Goal: Information Seeking & Learning: Learn about a topic

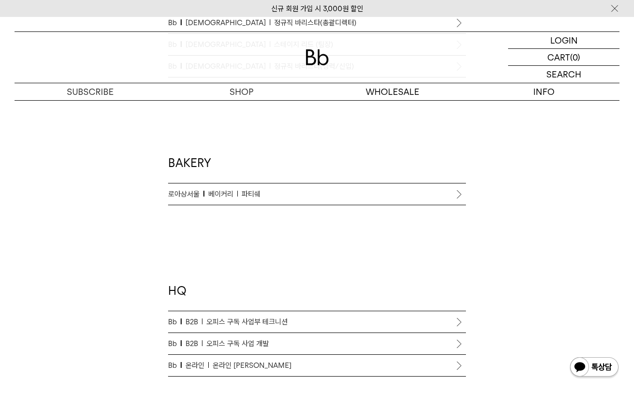
scroll to position [755, 0]
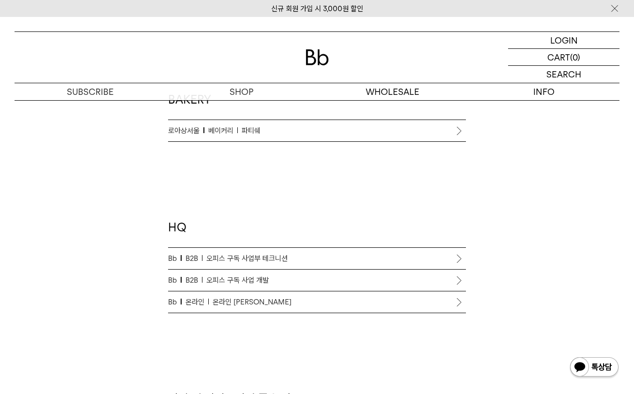
click at [300, 253] on p "Bb B2B 오피스 구독 사업부 테크니션" at bounding box center [317, 259] width 298 height 12
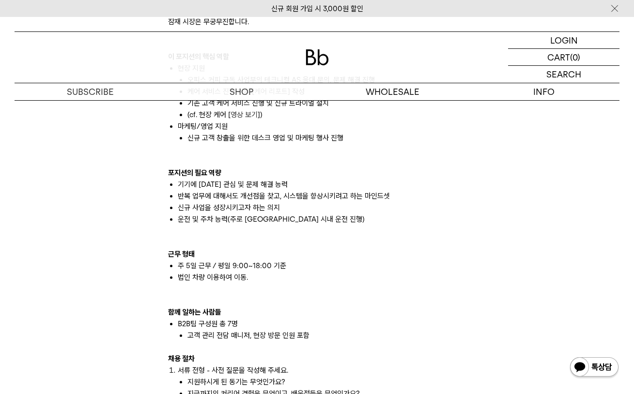
scroll to position [735, 0]
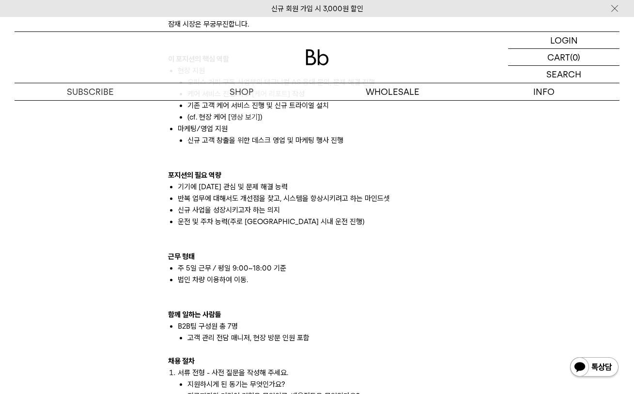
click at [233, 189] on li "기기에 대한 관심 및 문제 해결 능력" at bounding box center [322, 187] width 288 height 12
click at [226, 197] on li "반복 업무에 대해서도 개선점을 찾고, 시스템을 향상시키려고 하는 마인드셋" at bounding box center [322, 199] width 288 height 12
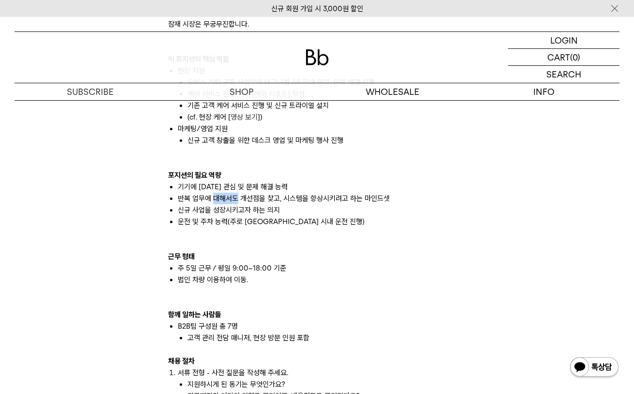
click at [236, 199] on li "반복 업무에 대해서도 개선점을 찾고, 시스템을 향상시키려고 하는 마인드셋" at bounding box center [322, 199] width 288 height 12
click at [239, 201] on li "반복 업무에 대해서도 개선점을 찾고, 시스템을 향상시키려고 하는 마인드셋" at bounding box center [322, 199] width 288 height 12
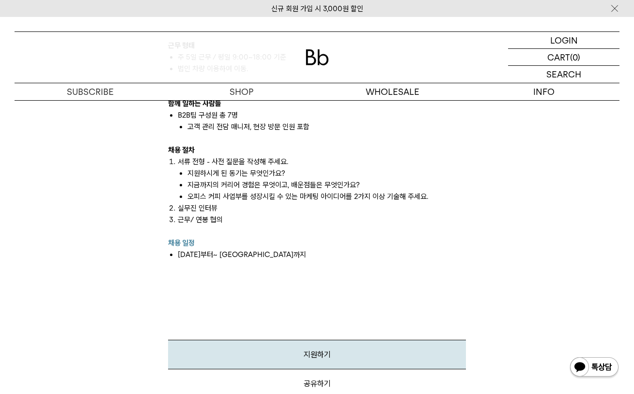
scroll to position [947, 0]
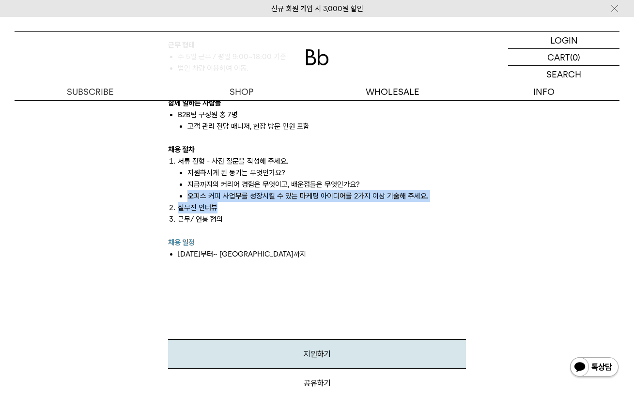
drag, startPoint x: 188, startPoint y: 195, endPoint x: 453, endPoint y: 204, distance: 265.1
click at [453, 204] on ol "서류 전형 - 사전 질문을 작성해 주세요. 지원하시게 된 동기는 무엇인가요? 지금까지의 커리어 경험은 무엇이고, 배운점들은 무엇인가요? 오피스…" at bounding box center [317, 191] width 298 height 70
copy ol "오피스 커피 사업부를 성장시킬 수 있는 마케팅 아이디어를 2가지 이상 기술해 주세요. 실무진 인터뷰"
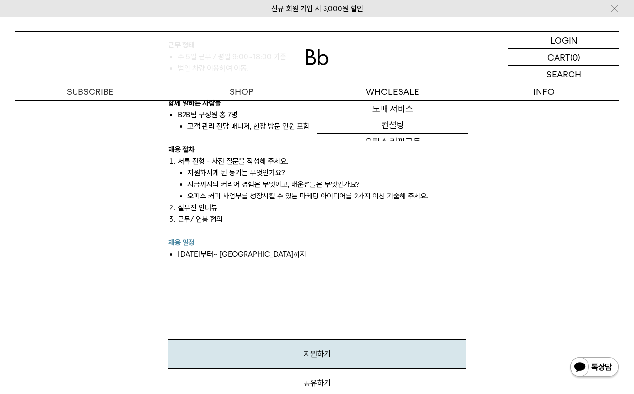
click at [322, 219] on p "근무/ 연봉 협의" at bounding box center [322, 220] width 288 height 12
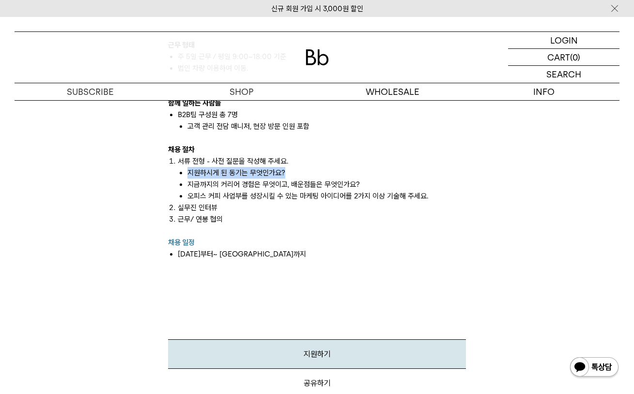
drag, startPoint x: 188, startPoint y: 171, endPoint x: 287, endPoint y: 172, distance: 98.8
click at [287, 172] on li "지원하시게 된 동기는 무엇인가요?" at bounding box center [326, 173] width 279 height 12
copy li "지원하시게 된 동기는 무엇인가요?"
click at [346, 177] on li "지원하시게 된 동기는 무엇인가요?" at bounding box center [326, 173] width 279 height 12
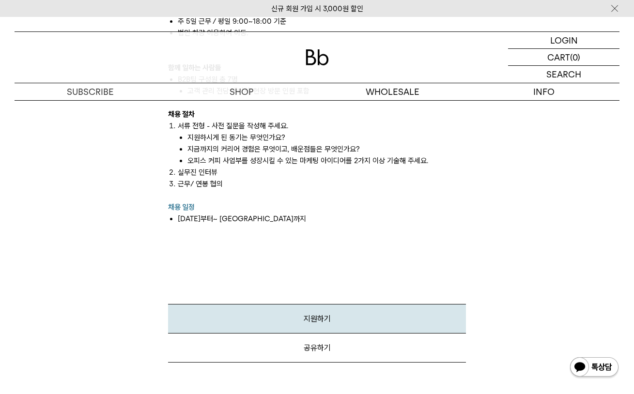
click at [211, 183] on p "근무/ 연봉 협의" at bounding box center [322, 184] width 288 height 12
click at [222, 179] on p "근무/ 연봉 협의" at bounding box center [322, 184] width 288 height 12
click at [218, 174] on p "실무진 인터뷰" at bounding box center [322, 173] width 288 height 12
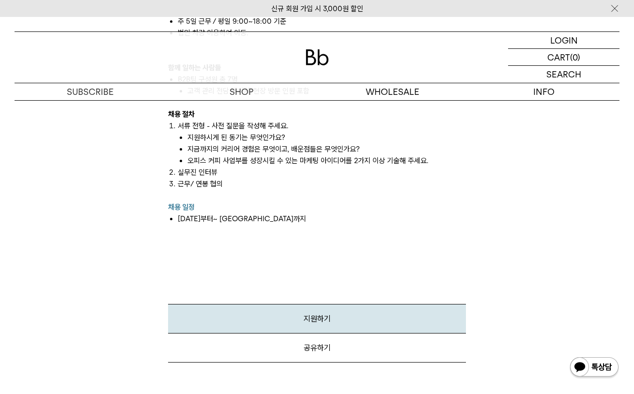
click at [218, 174] on p "실무진 인터뷰" at bounding box center [322, 173] width 288 height 12
click at [233, 163] on li "오피스 커피 사업부를 성장시킬 수 있는 마케팅 아이디어를 2가지 이상 기술해 주세요." at bounding box center [326, 161] width 279 height 12
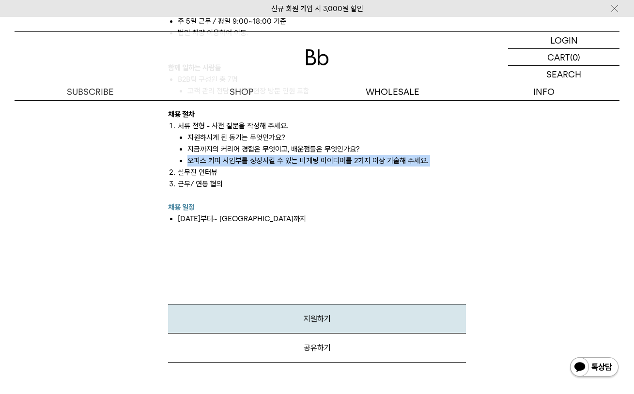
click at [233, 163] on li "오피스 커피 사업부를 성장시킬 수 있는 마케팅 아이디어를 2가지 이상 기술해 주세요." at bounding box center [326, 161] width 279 height 12
click at [287, 163] on li "오피스 커피 사업부를 성장시킬 수 있는 마케팅 아이디어를 2가지 이상 기술해 주세요." at bounding box center [326, 161] width 279 height 12
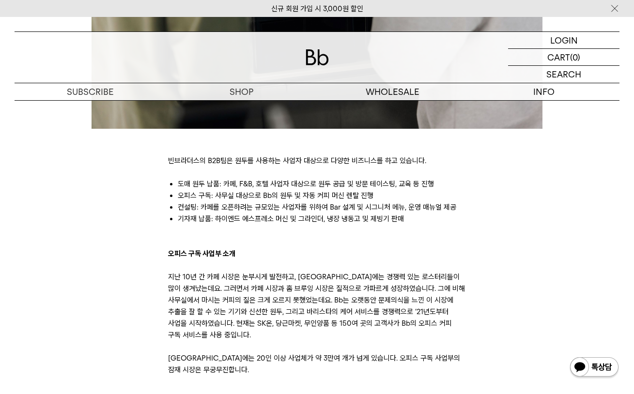
scroll to position [391, 0]
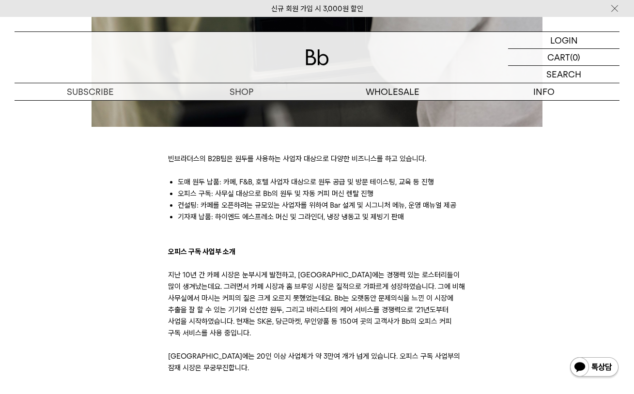
click at [301, 156] on p "빈브라더스의 B2B팀은 원두를 사용하는 사업자 대상으로 다양한 비즈니스를 하고 있습니다." at bounding box center [317, 159] width 298 height 12
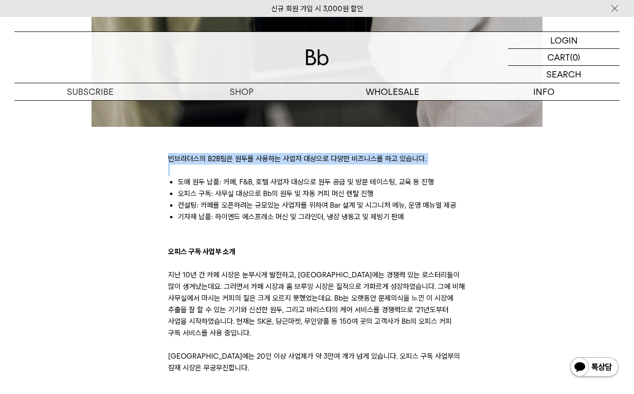
click at [301, 156] on p "빈브라더스의 B2B팀은 원두를 사용하는 사업자 대상으로 다양한 비즈니스를 하고 있습니다." at bounding box center [317, 159] width 298 height 12
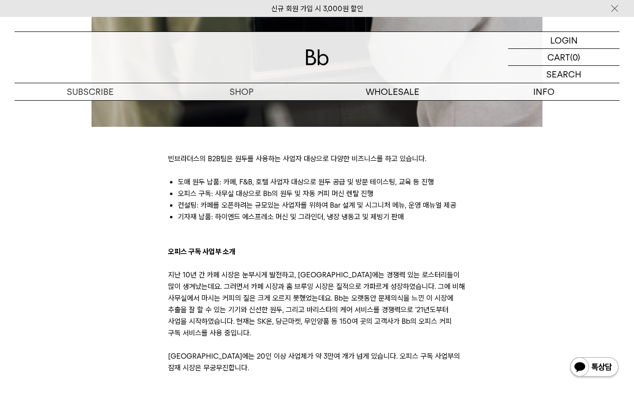
click at [287, 187] on li "도매 원두 납품: 카페, F&B, 호텔 사업자 대상으로 원두 공급 및 방문 테이스팅, 교육 등 진행" at bounding box center [322, 182] width 288 height 12
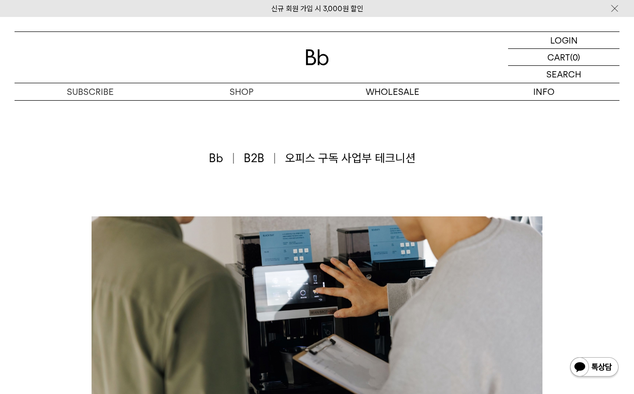
scroll to position [0, 0]
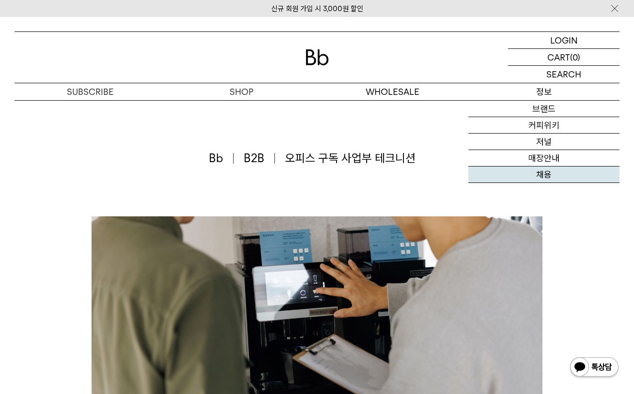
click at [534, 172] on link "채용" at bounding box center [543, 175] width 151 height 16
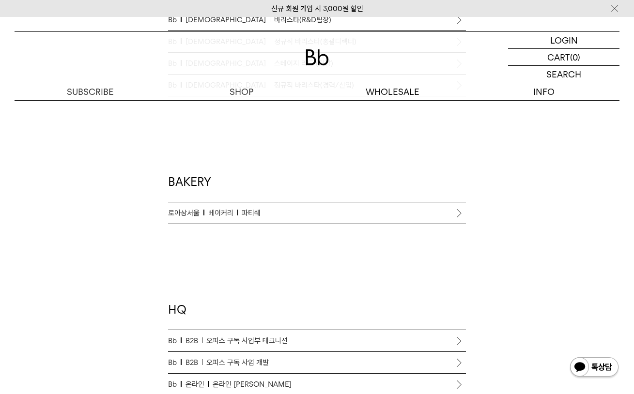
scroll to position [701, 0]
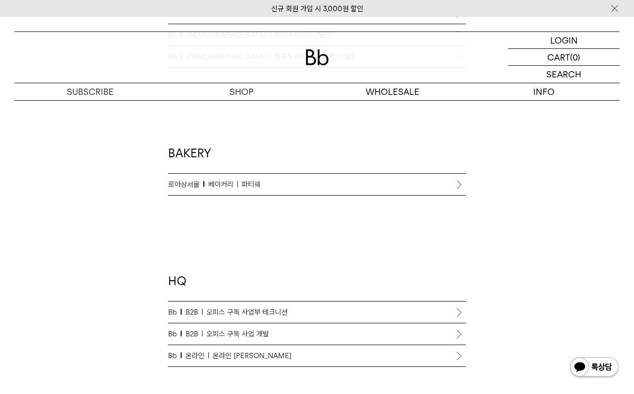
click at [268, 188] on p "로아상서울 베이커리 파티쉐" at bounding box center [317, 185] width 298 height 12
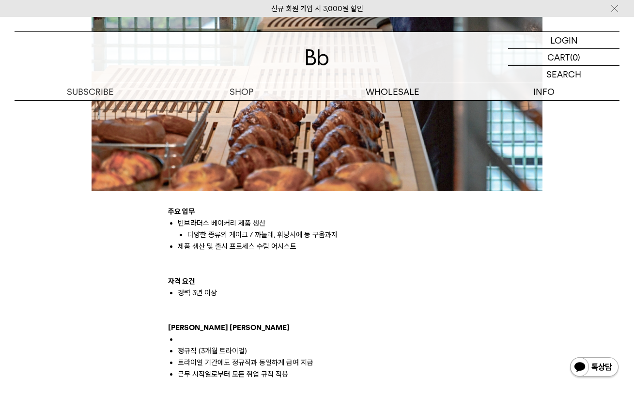
scroll to position [388, 0]
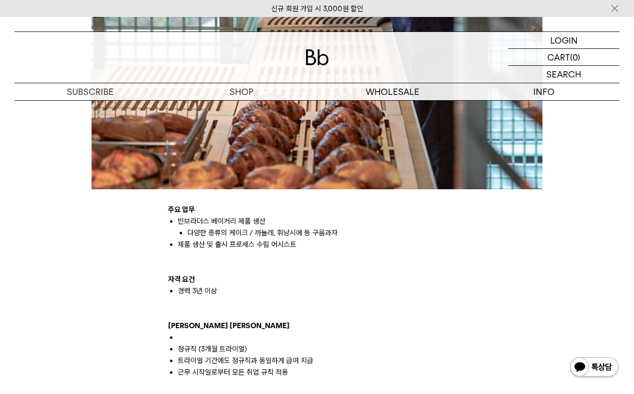
click at [262, 233] on li "다양한 종류의 케이크 / 까눌레, 휘낭시에 등 구움과자" at bounding box center [326, 233] width 279 height 12
click at [275, 232] on li "다양한 종류의 케이크 / 까눌레, 휘낭시에 등 구움과자" at bounding box center [326, 233] width 279 height 12
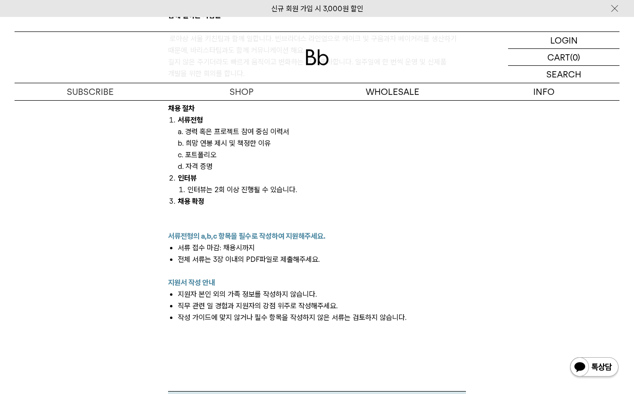
scroll to position [872, 0]
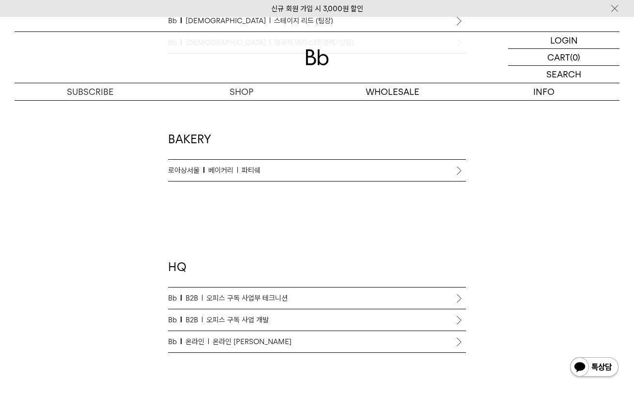
scroll to position [776, 0]
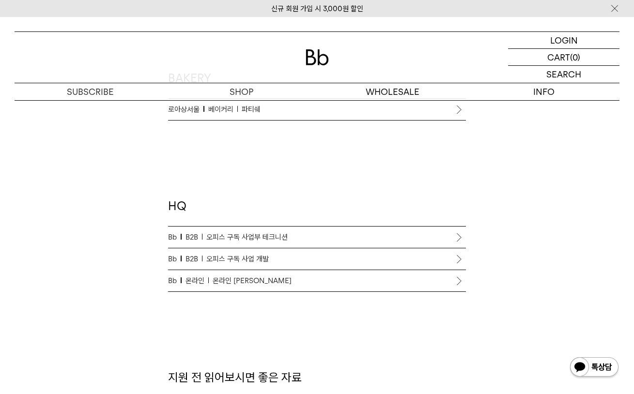
click at [233, 281] on span "온라인 [PERSON_NAME]" at bounding box center [252, 281] width 79 height 12
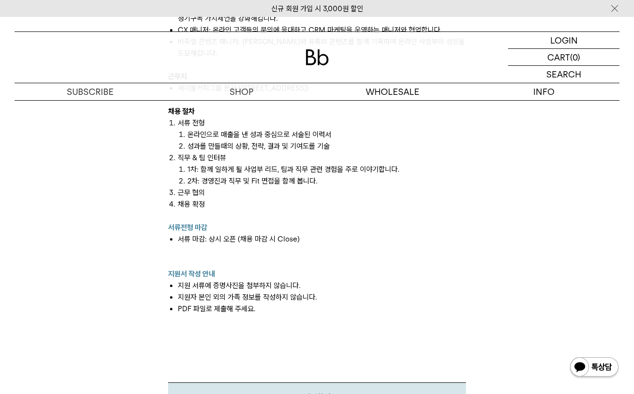
scroll to position [903, 0]
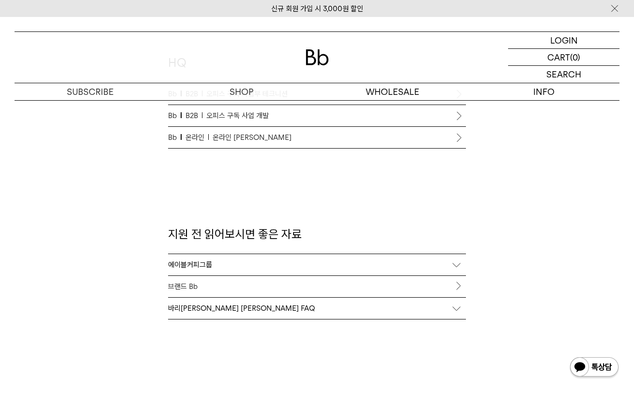
scroll to position [899, 0]
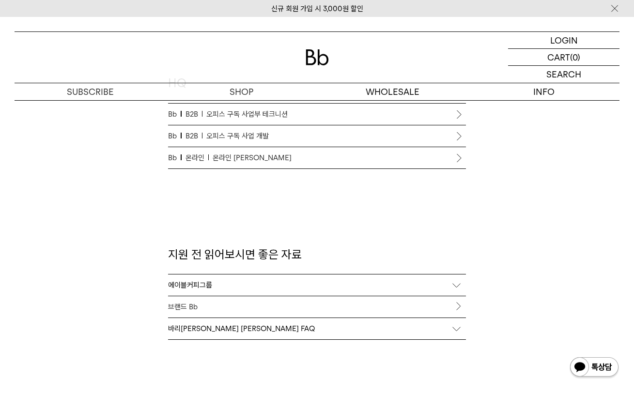
click at [451, 286] on div "에이블커피그룹" at bounding box center [317, 285] width 298 height 21
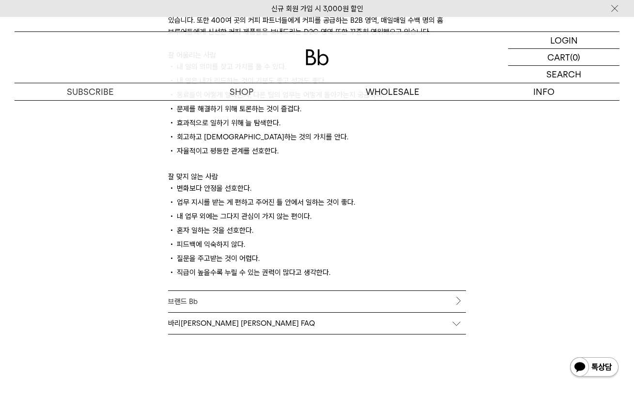
scroll to position [1350, 0]
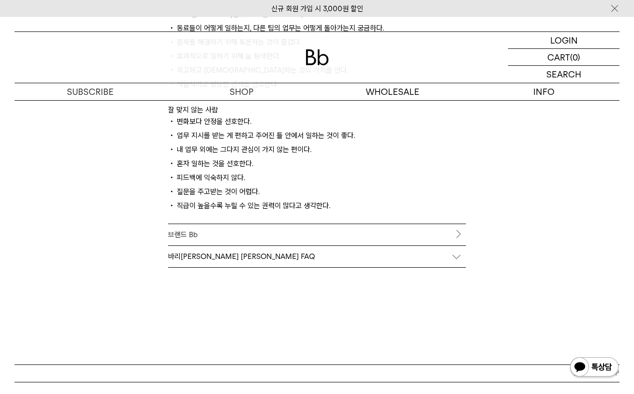
click at [411, 256] on div "바리스타 채용 FAQ" at bounding box center [317, 256] width 298 height 21
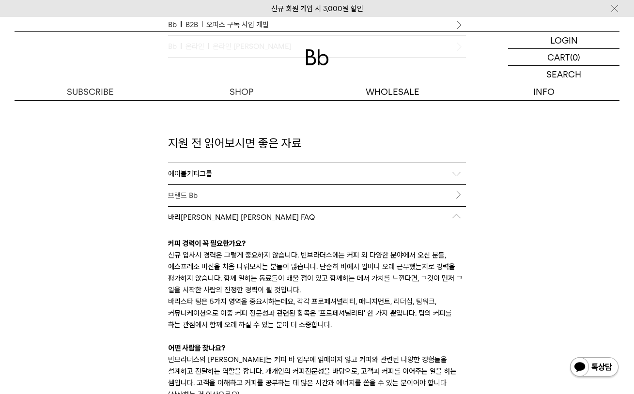
scroll to position [1010, 0]
click at [273, 197] on link "브랜드 Bb" at bounding box center [317, 196] width 298 height 21
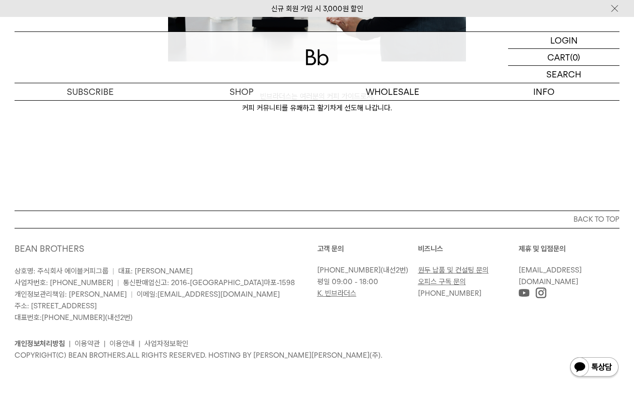
scroll to position [2617, 0]
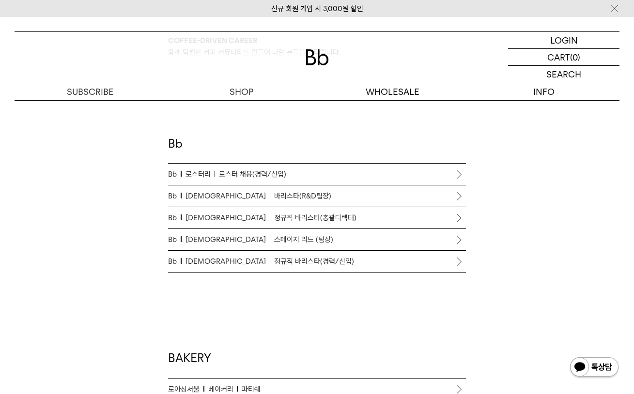
scroll to position [549, 0]
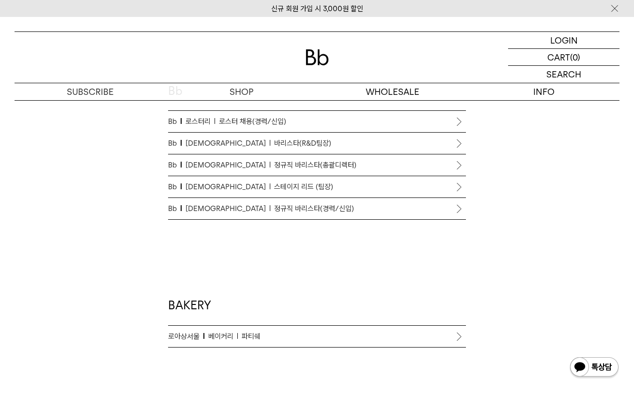
click at [274, 125] on span "로스터 채용(경력/신입)" at bounding box center [252, 122] width 67 height 12
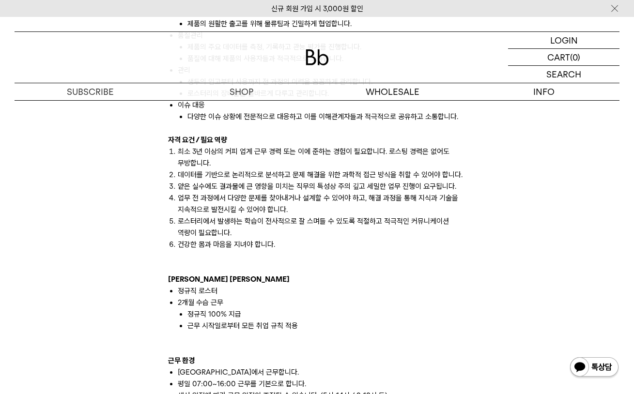
scroll to position [692, 0]
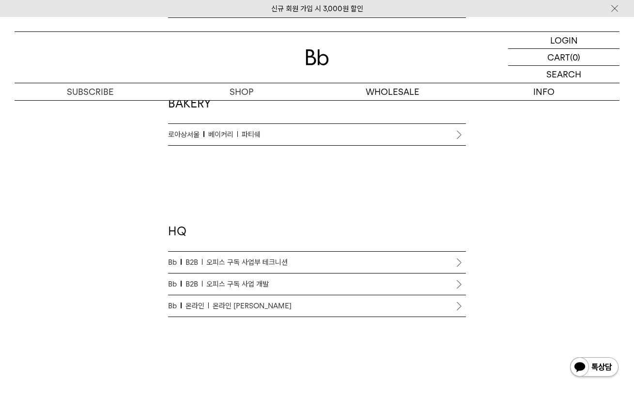
scroll to position [903, 0]
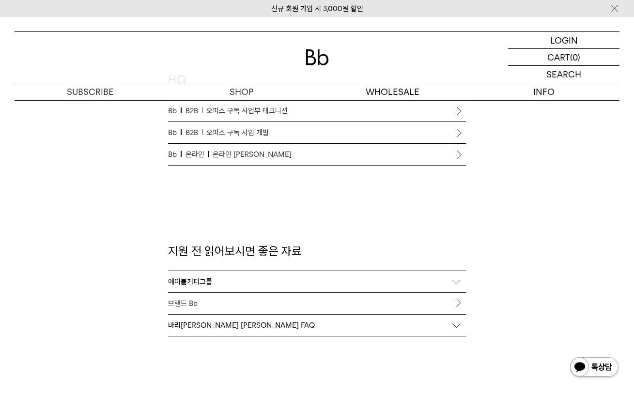
click at [241, 129] on span "오피스 구독 사업 개발" at bounding box center [237, 133] width 62 height 12
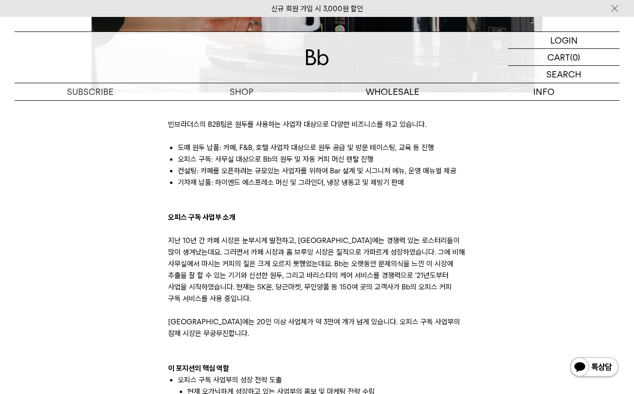
scroll to position [427, 0]
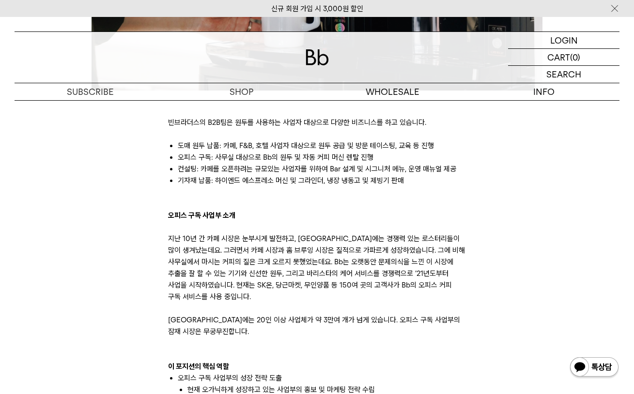
click at [249, 161] on li "오피스 구독: 사무실 대상으로 Bb의 원두 및 자동 커피 머신 렌탈 진행" at bounding box center [322, 158] width 288 height 12
click at [272, 155] on li "오피스 구독: 사무실 대상으로 Bb의 원두 및 자동 커피 머신 렌탈 진행" at bounding box center [322, 158] width 288 height 12
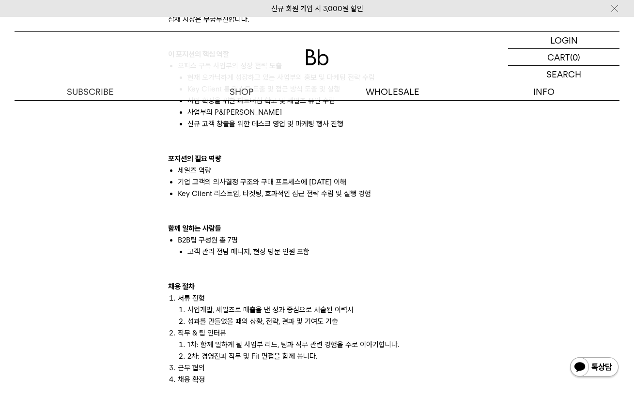
scroll to position [740, 0]
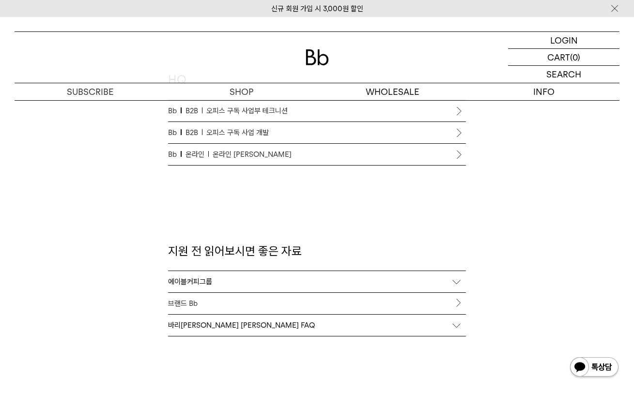
click at [241, 110] on span "오피스 구독 사업부 테크니션" at bounding box center [246, 111] width 81 height 12
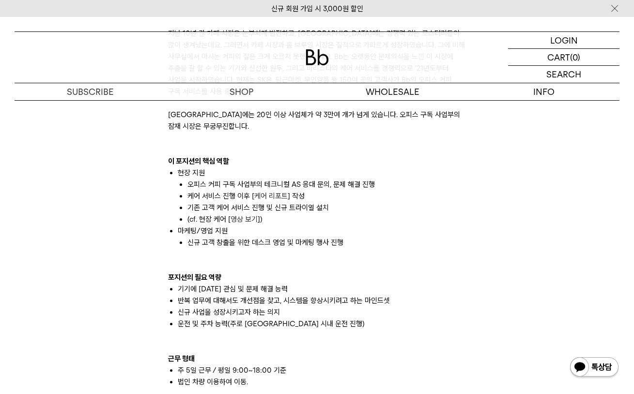
scroll to position [632, 0]
click at [266, 194] on link "케어 리포트" at bounding box center [270, 196] width 33 height 9
